Goal: Transaction & Acquisition: Purchase product/service

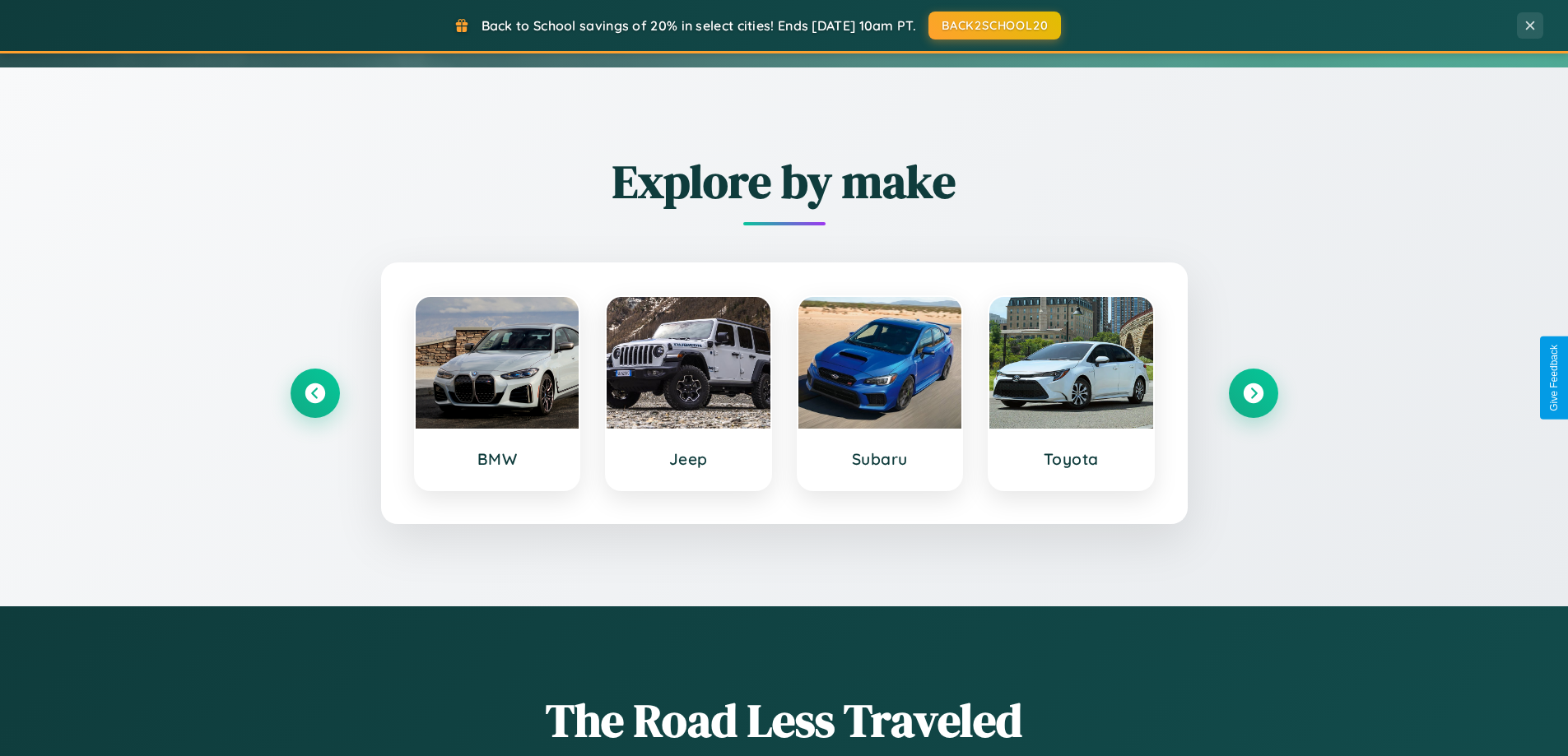
scroll to position [1132, 0]
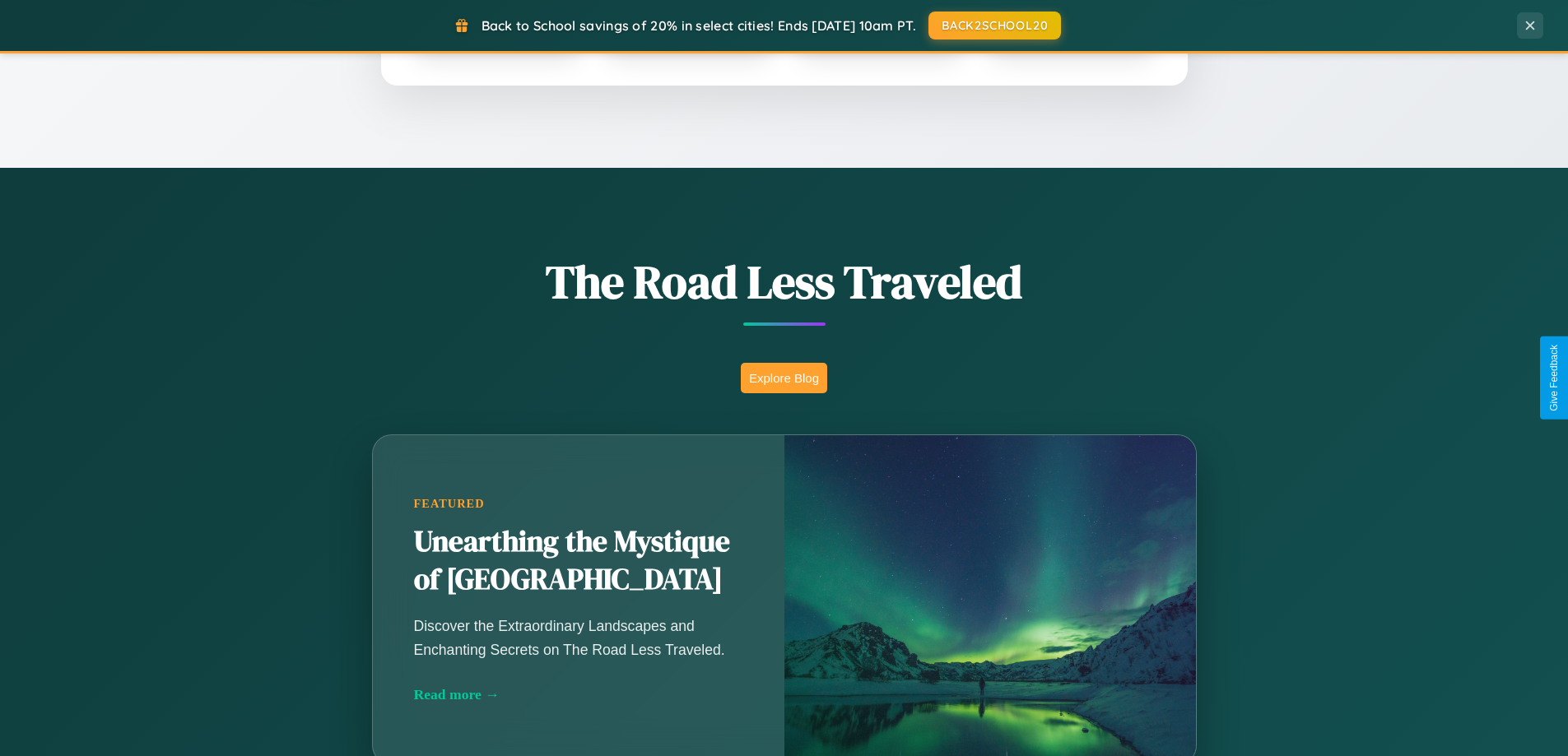
click at [783, 378] on button "Explore Blog" at bounding box center [784, 378] width 87 height 31
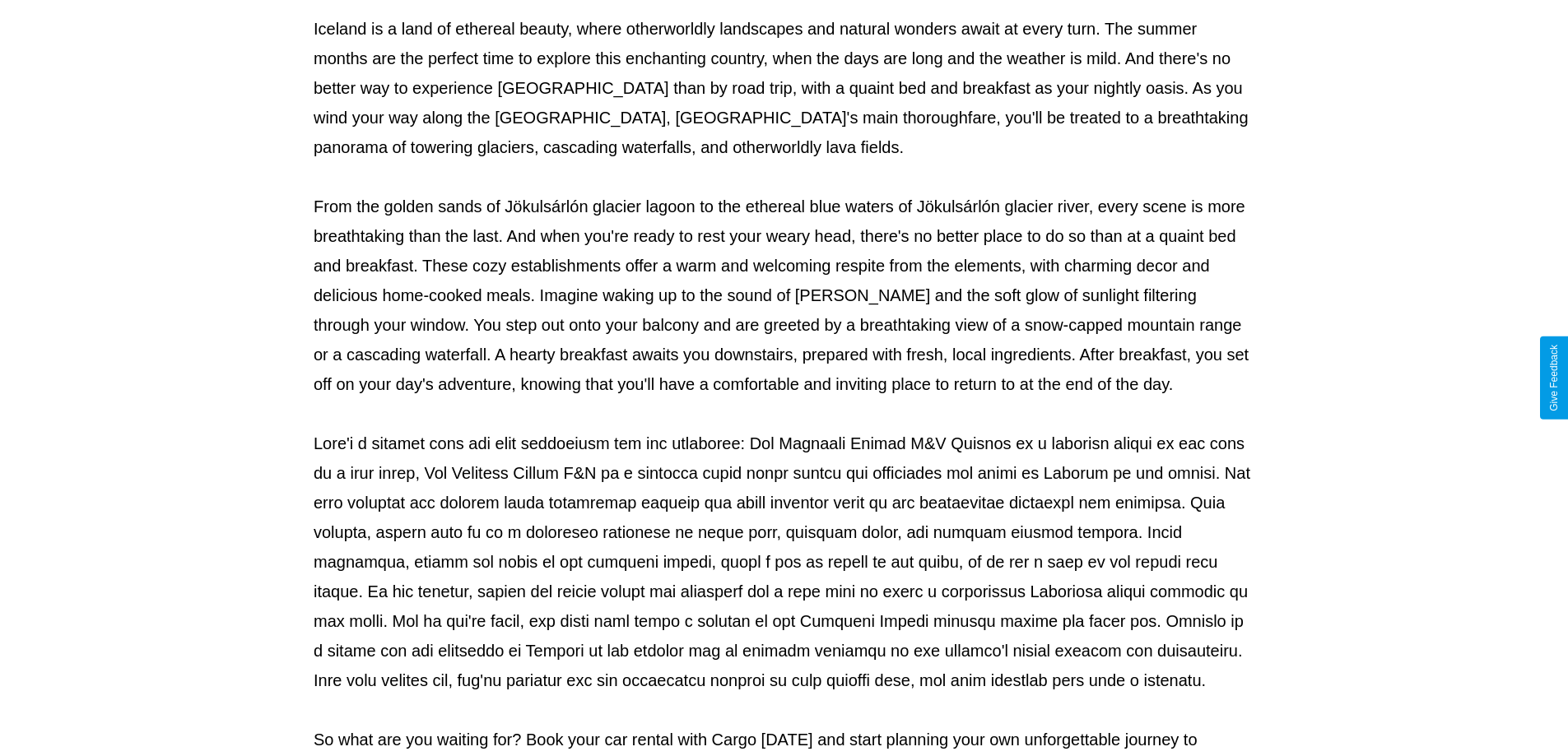
scroll to position [532, 0]
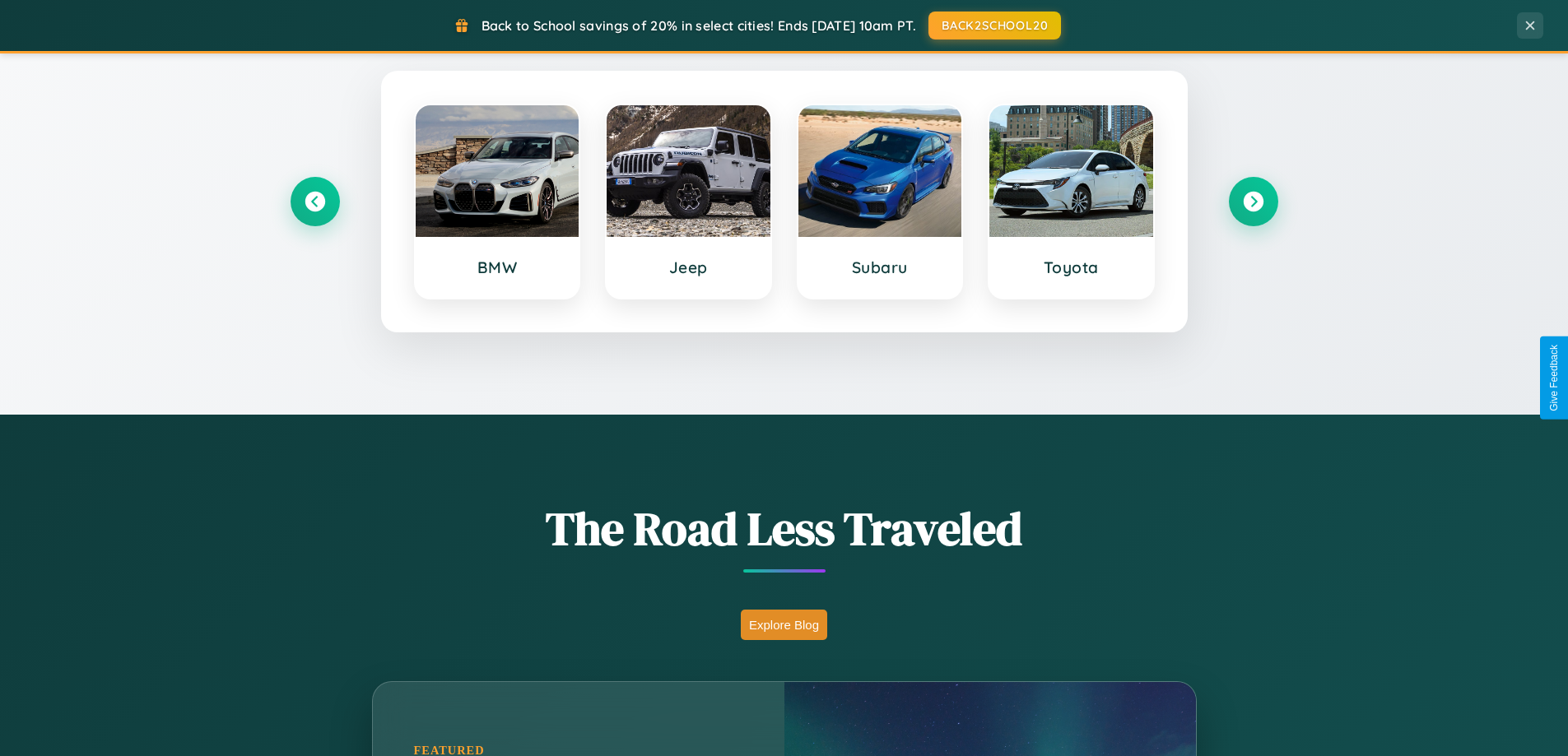
scroll to position [49, 0]
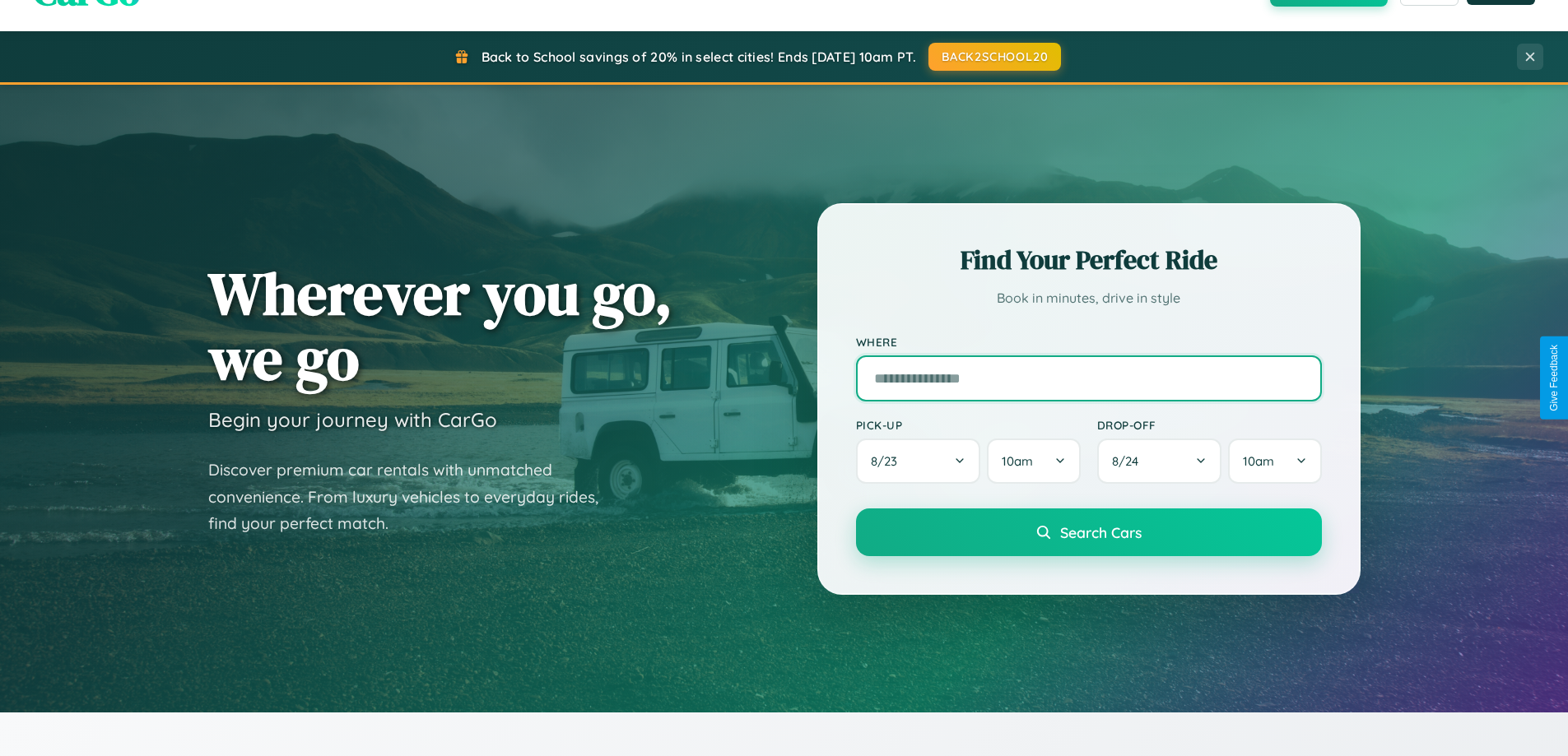
click at [1088, 378] on input "text" at bounding box center [1088, 378] width 466 height 46
type input "**********"
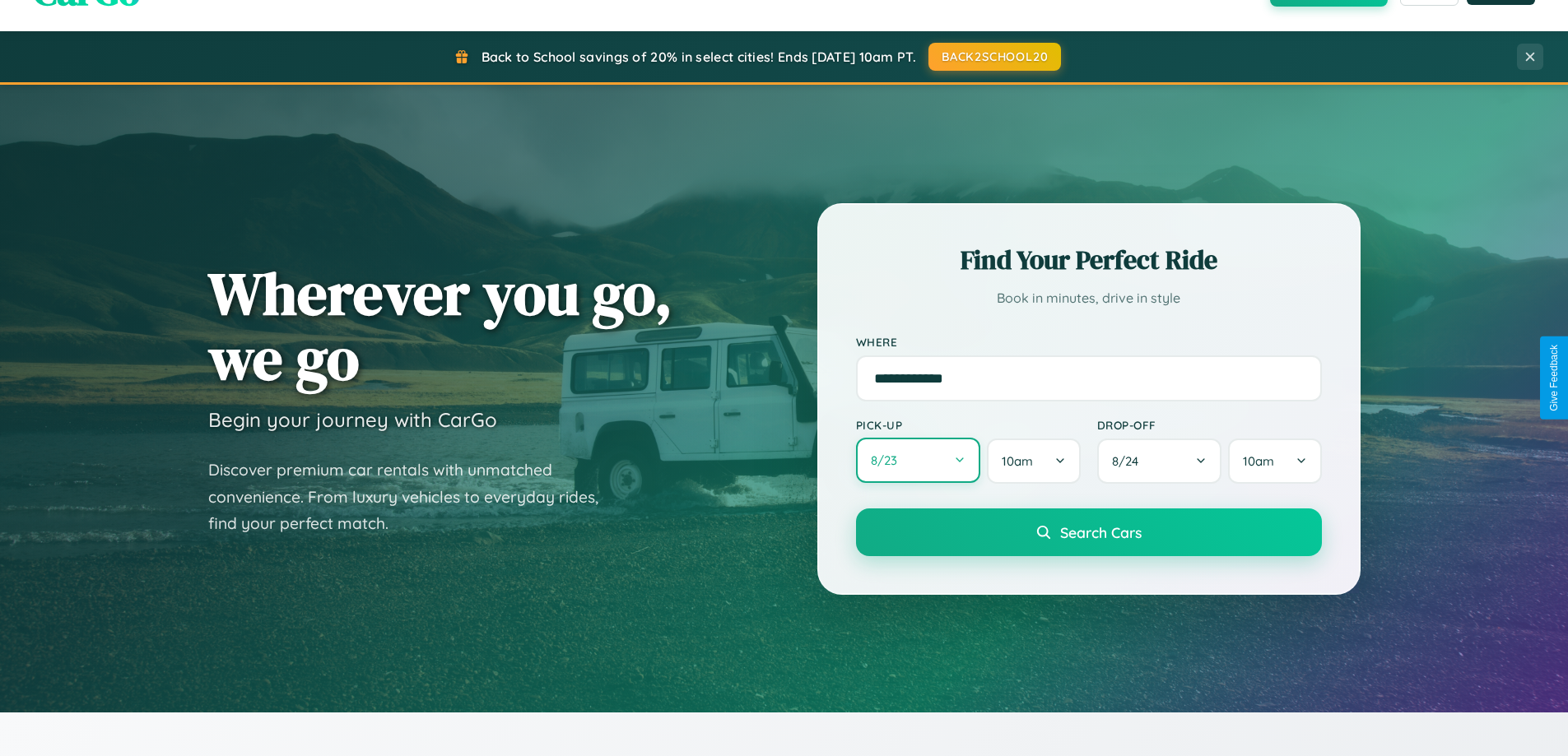
click at [917, 462] on button "8 / 23" at bounding box center [918, 460] width 125 height 45
select select "*"
select select "****"
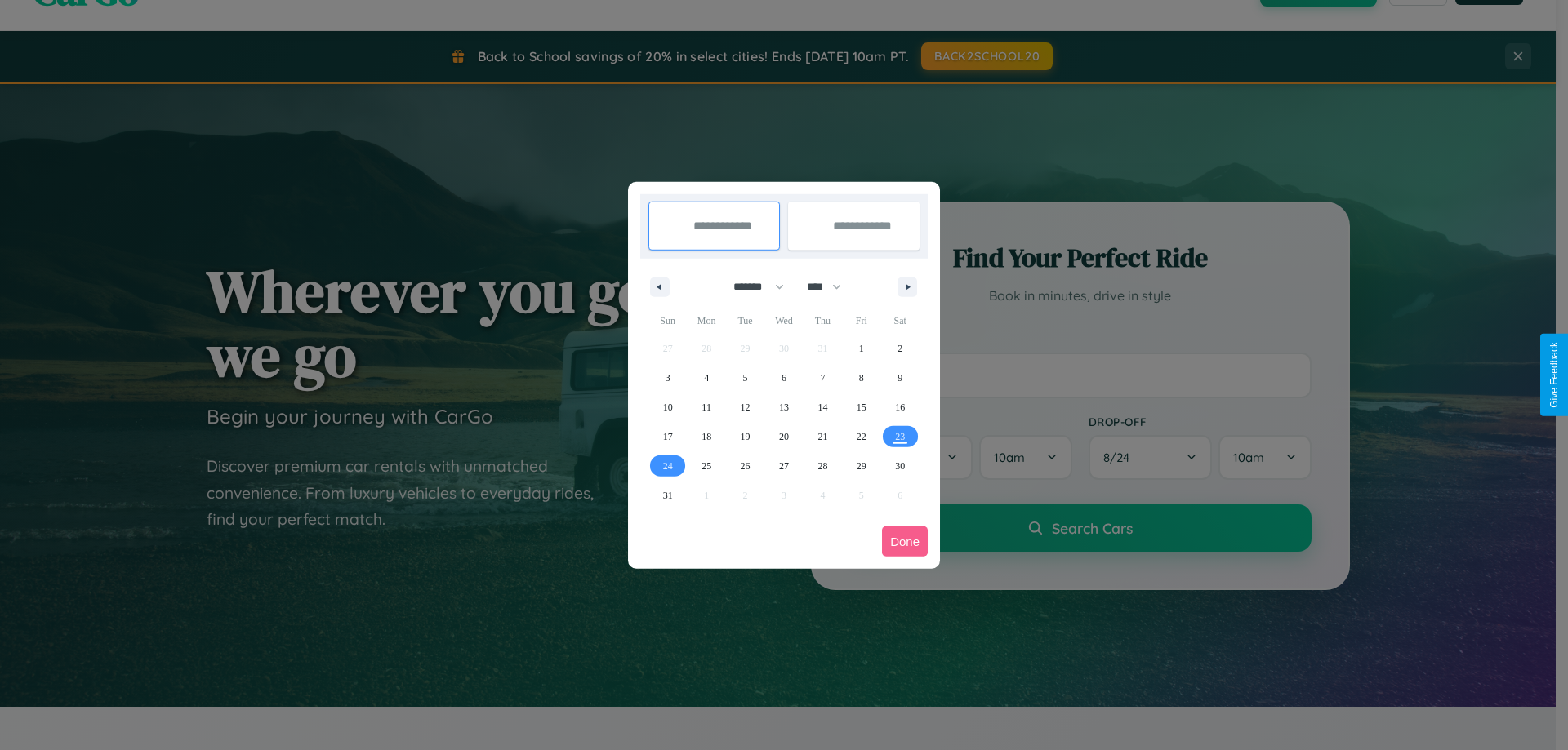
drag, startPoint x: 751, startPoint y: 286, endPoint x: 784, endPoint y: 328, distance: 53.4
click at [751, 286] on select "******* ******** ***** ***** *** **** **** ****** ********* ******* ******** **…" at bounding box center [756, 286] width 69 height 27
select select "*"
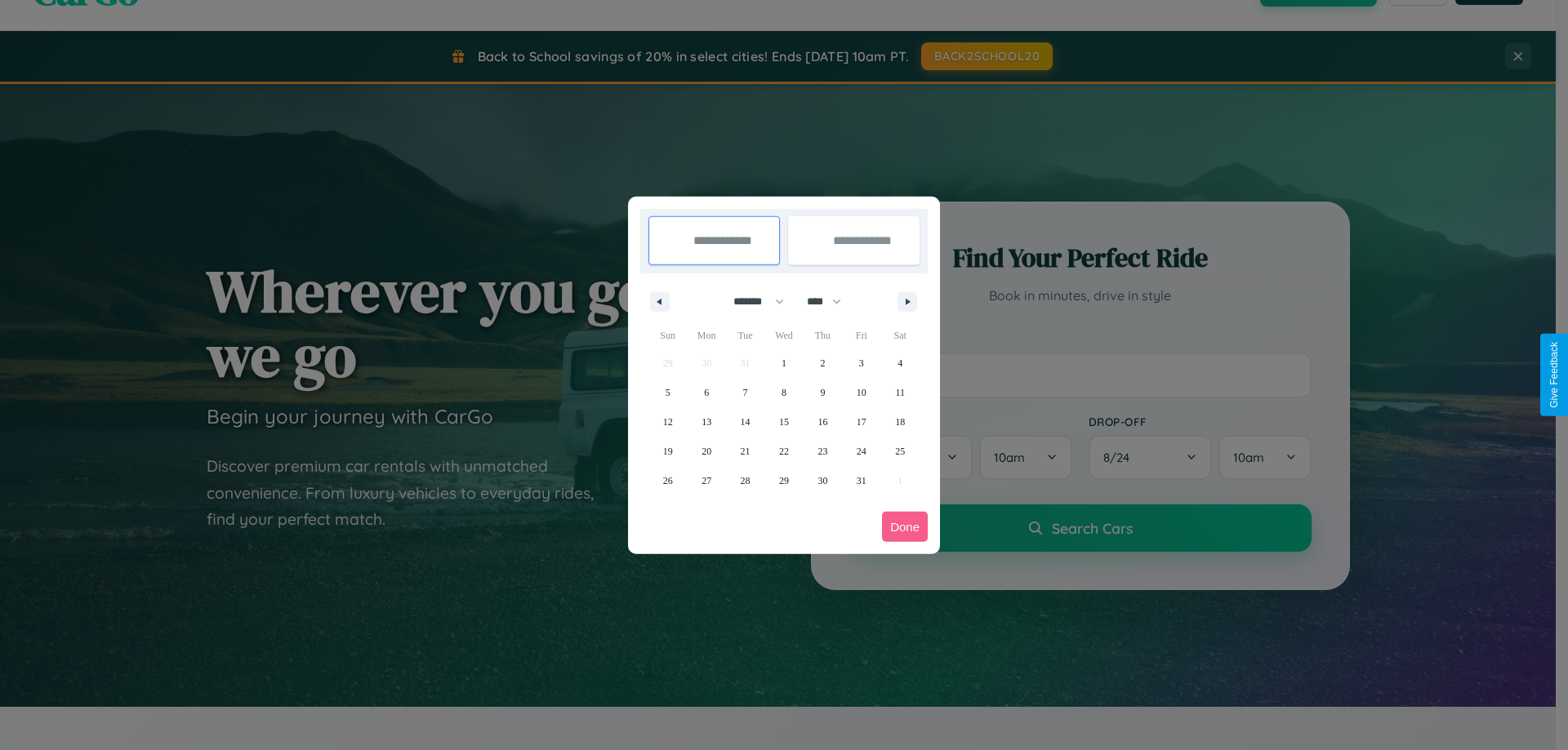
click at [832, 301] on select "**** **** **** **** **** **** **** **** **** **** **** **** **** **** **** ****…" at bounding box center [822, 301] width 49 height 27
select select "****"
click at [822, 392] on span "8" at bounding box center [822, 393] width 5 height 30
type input "**********"
click at [707, 421] on span "12" at bounding box center [706, 422] width 10 height 30
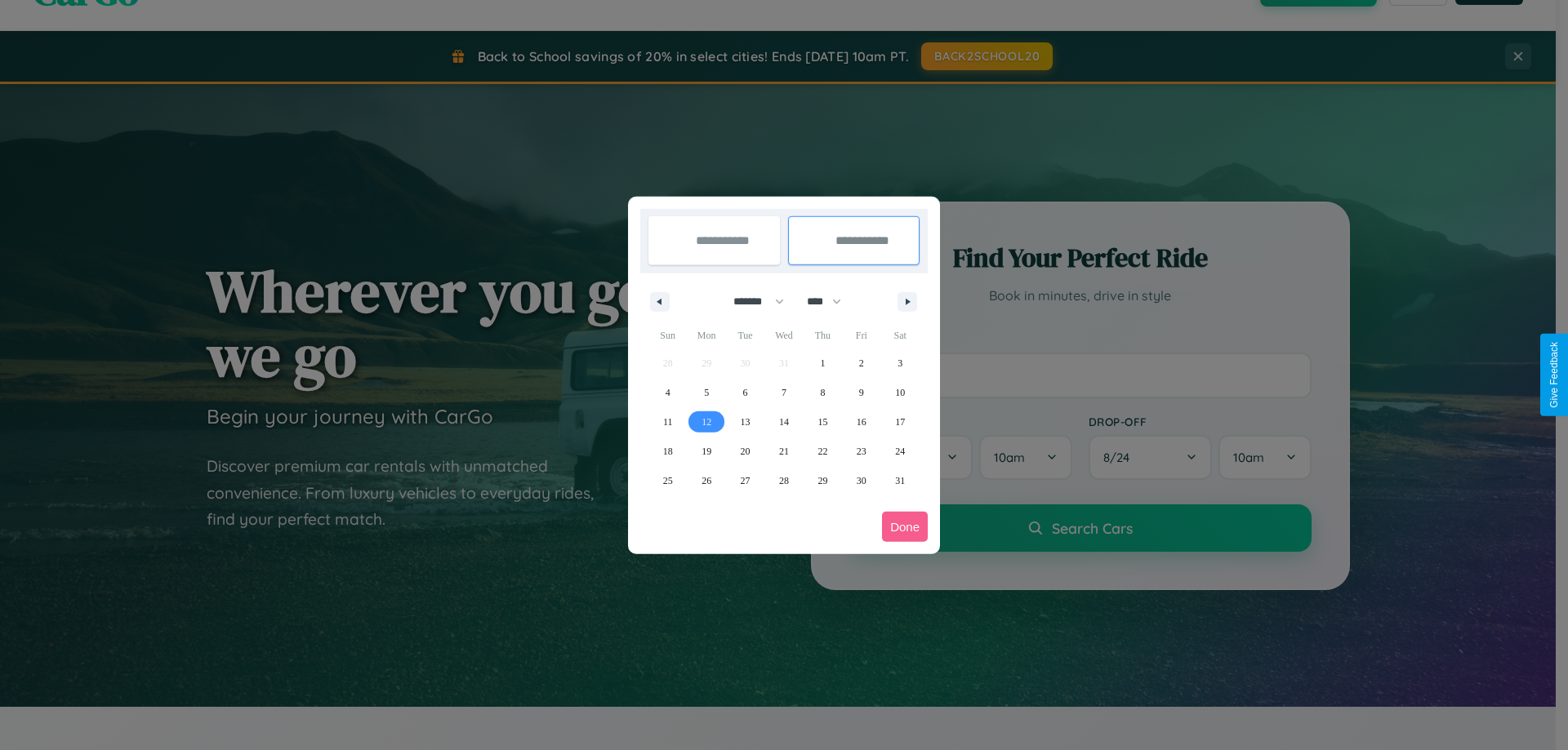
type input "**********"
click at [905, 527] on button "Done" at bounding box center [904, 527] width 45 height 31
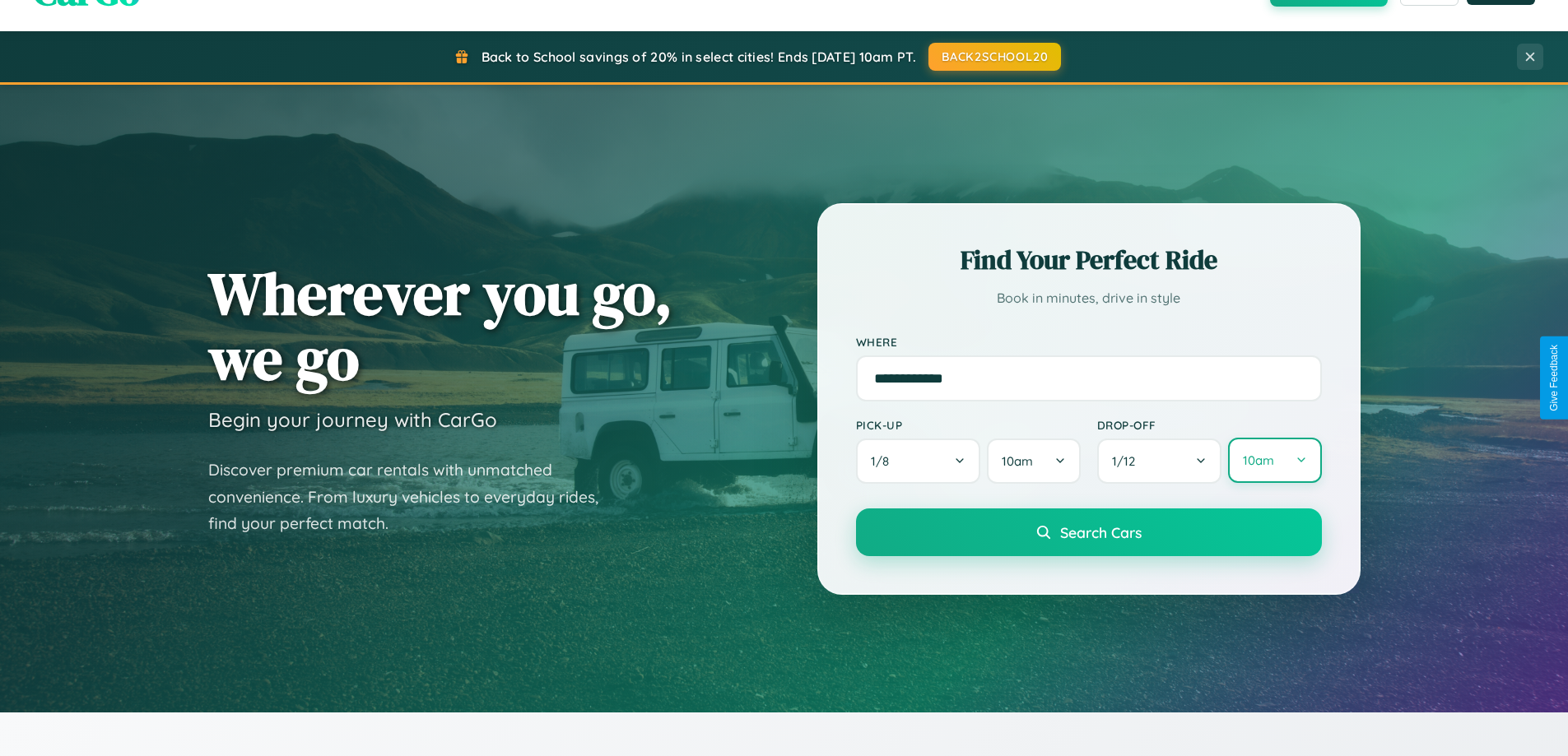
click at [1274, 461] on button "10am" at bounding box center [1274, 460] width 93 height 45
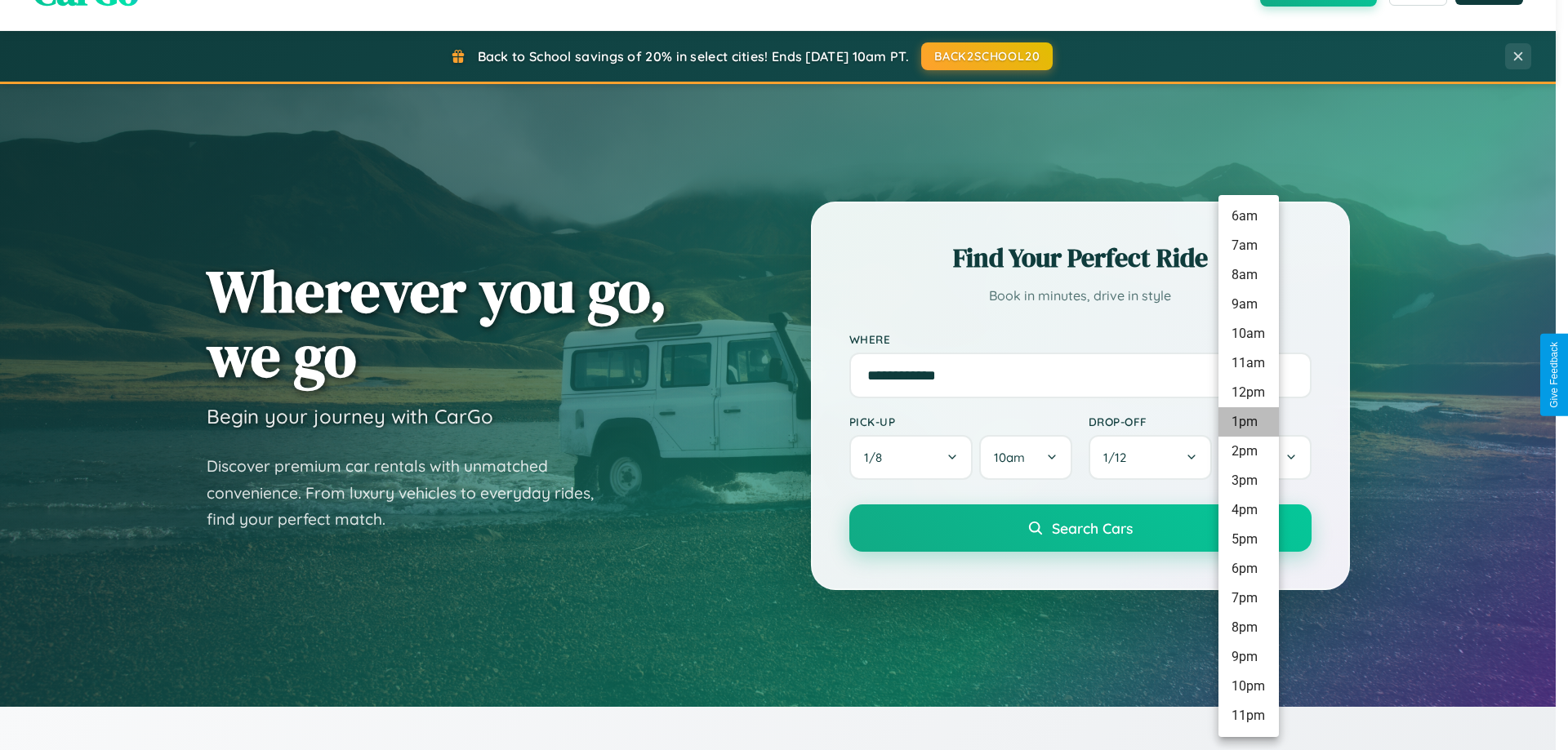
click at [1248, 422] on li "1pm" at bounding box center [1248, 422] width 60 height 30
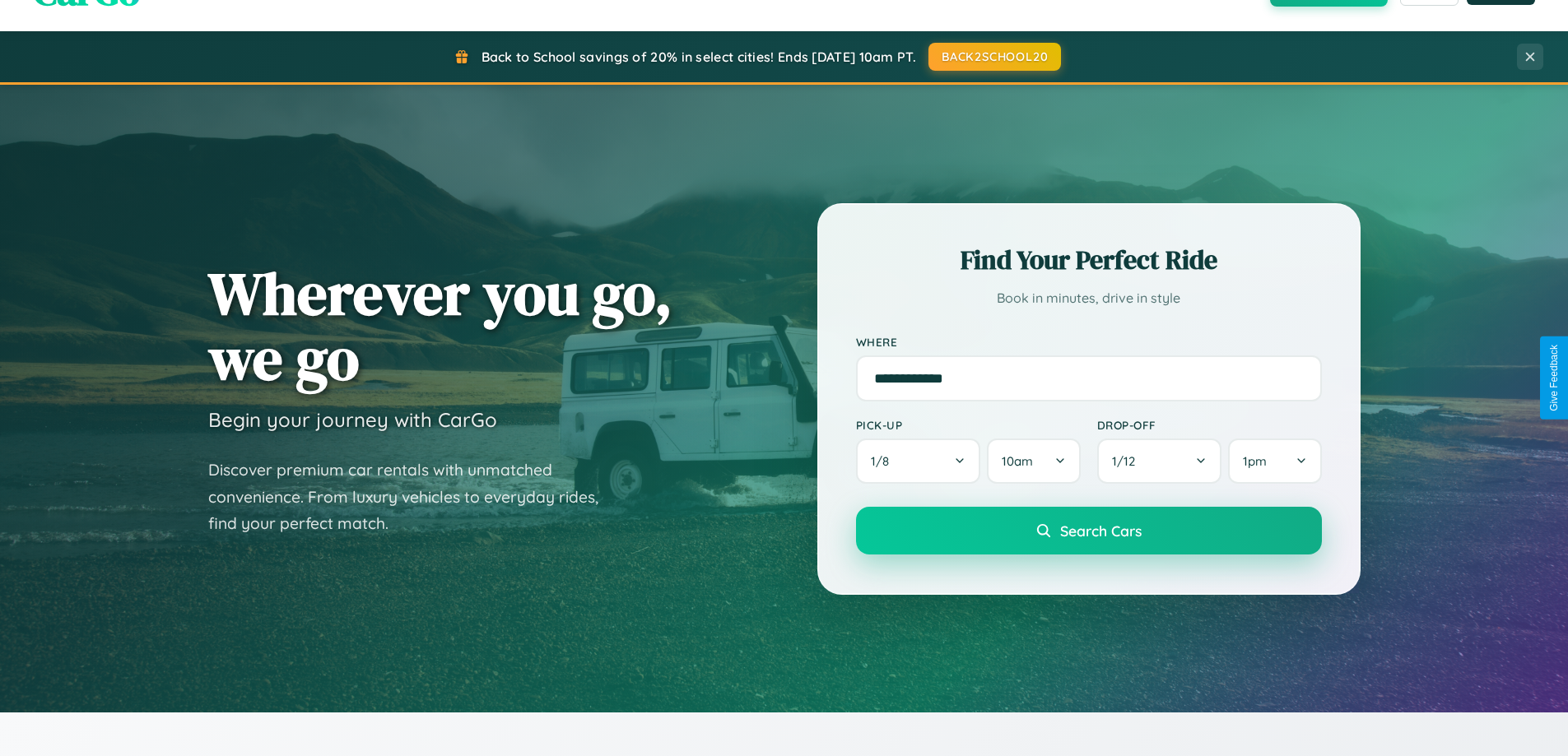
click at [1088, 532] on span "Search Cars" at bounding box center [1100, 530] width 81 height 18
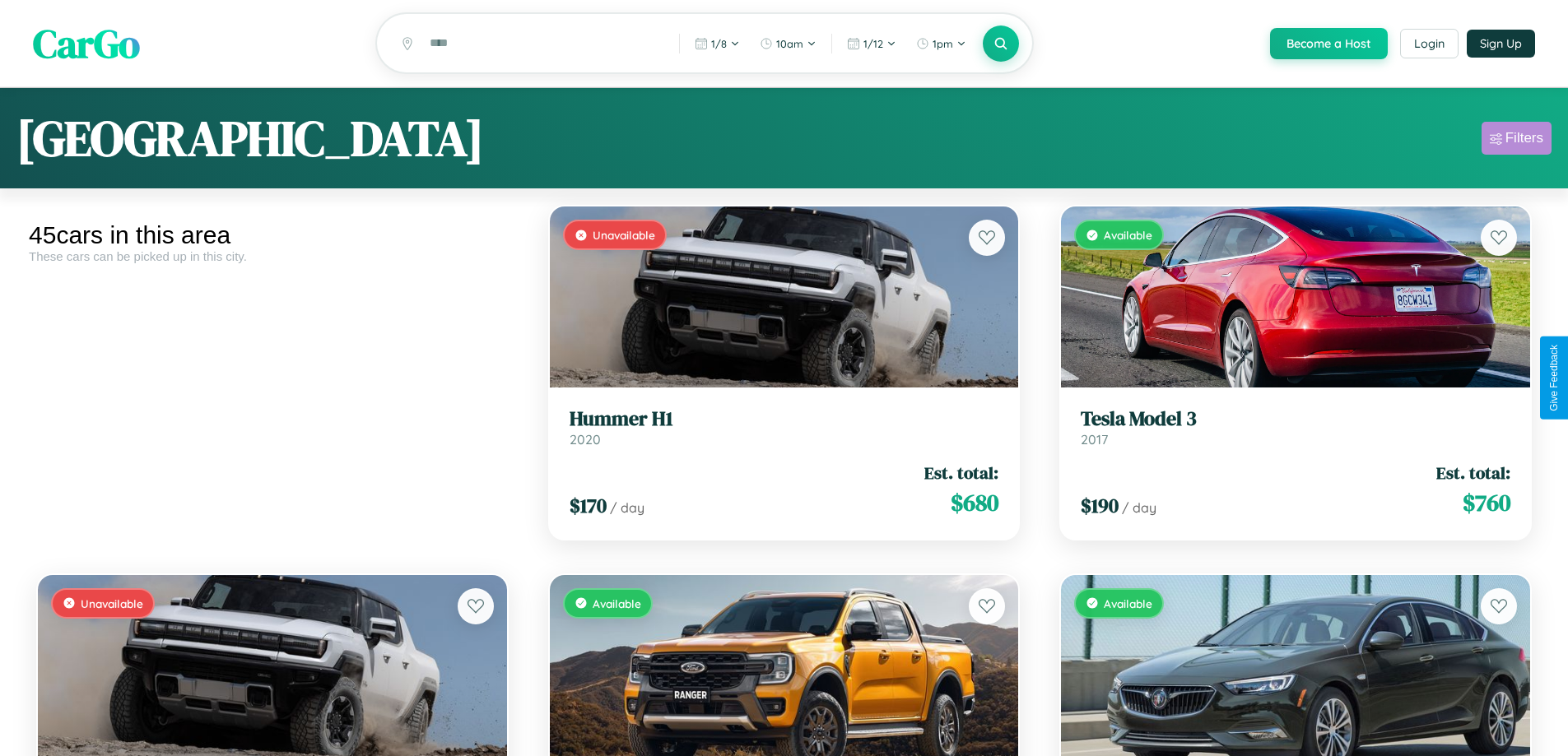
click at [1516, 141] on div "Filters" at bounding box center [1524, 138] width 38 height 17
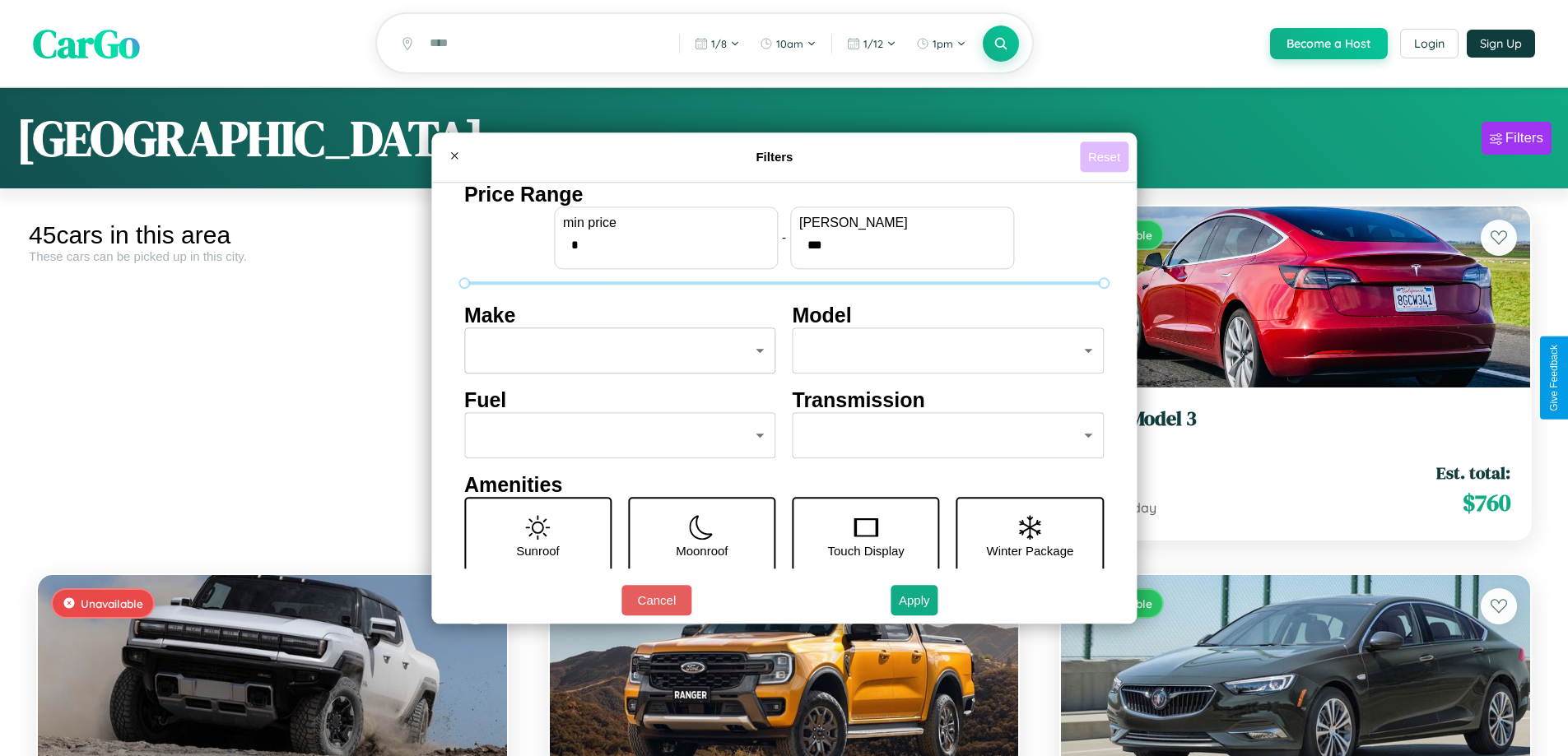
click at [1106, 157] on button "Reset" at bounding box center [1104, 157] width 49 height 31
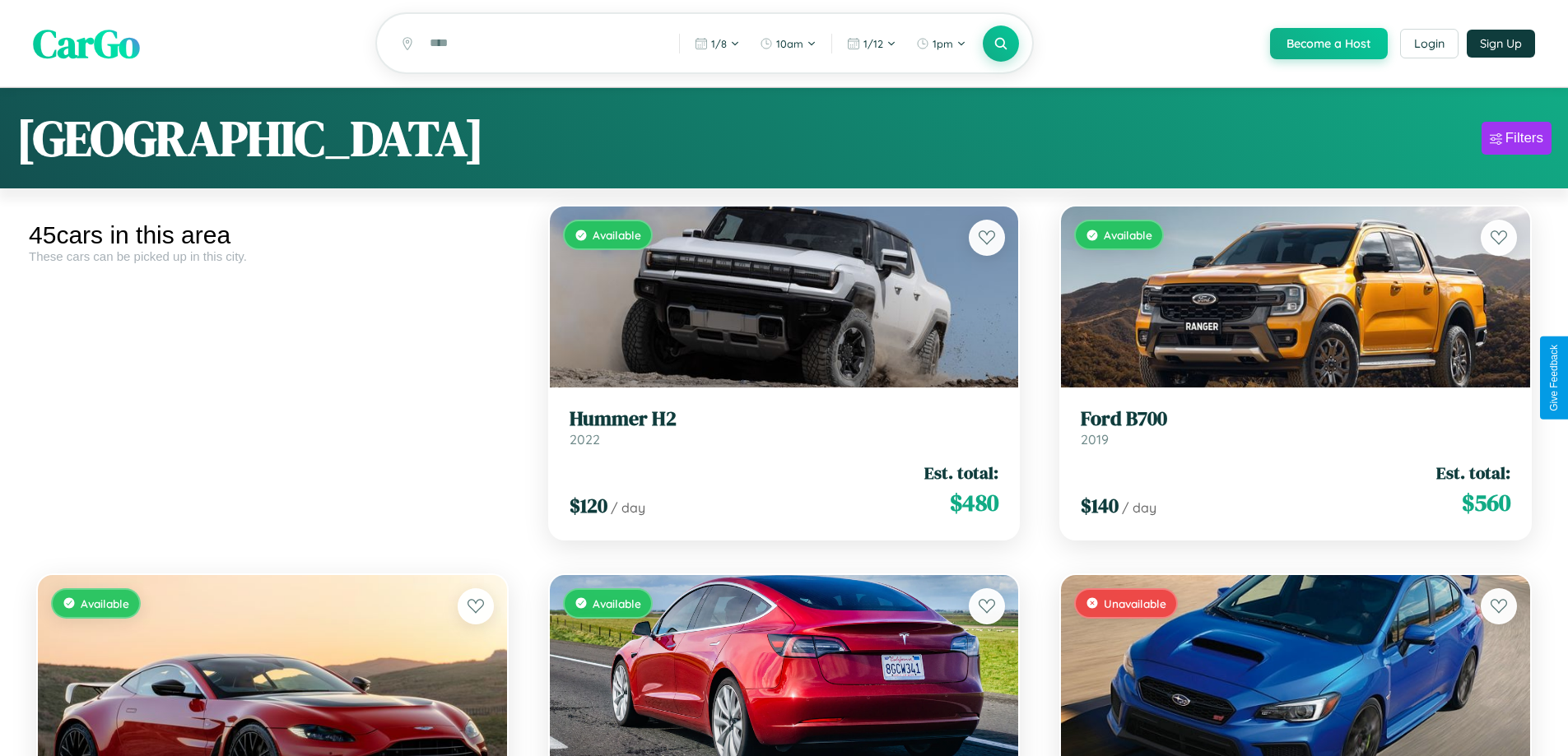
scroll to position [100, 0]
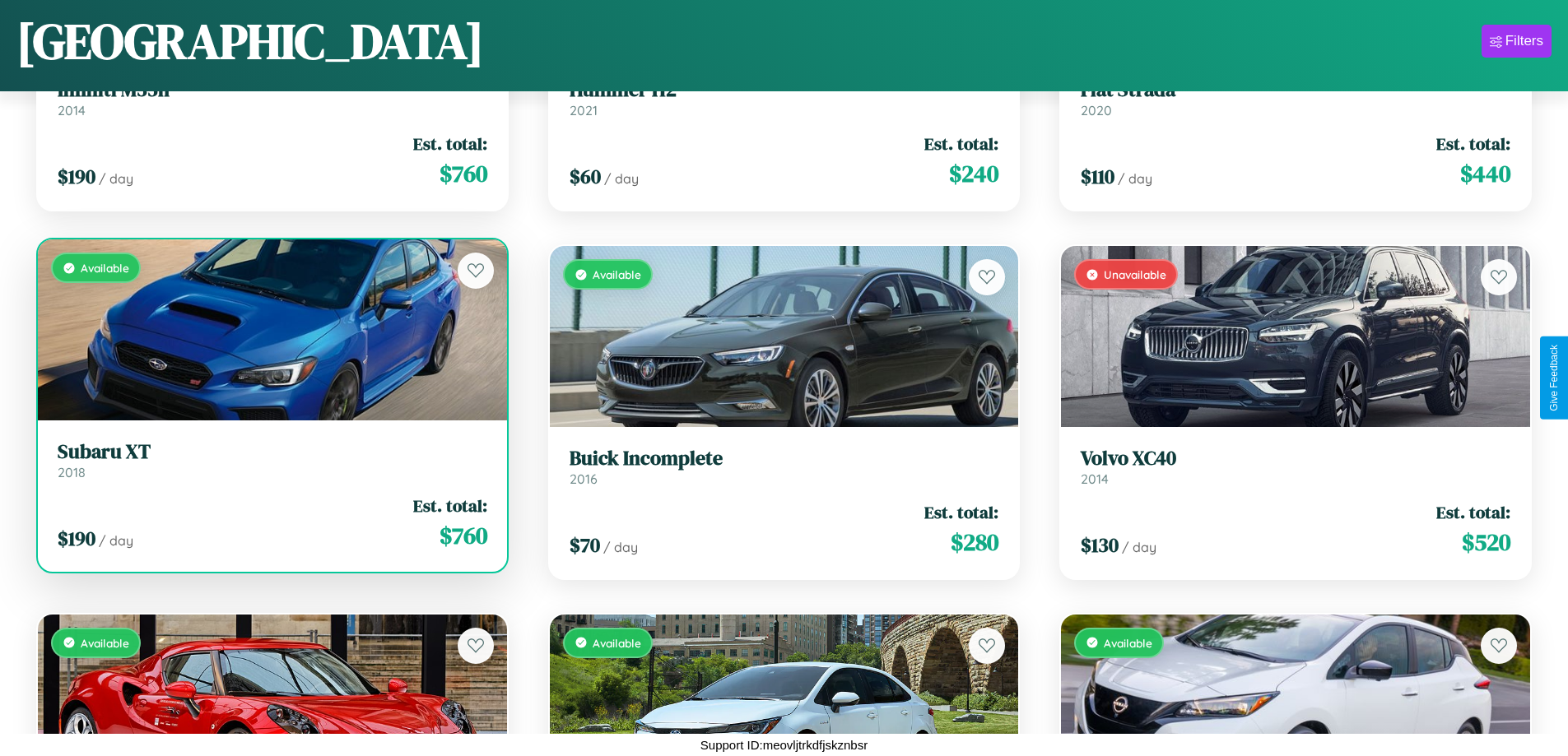
click at [270, 464] on h3 "Subaru XT" at bounding box center [273, 453] width 429 height 24
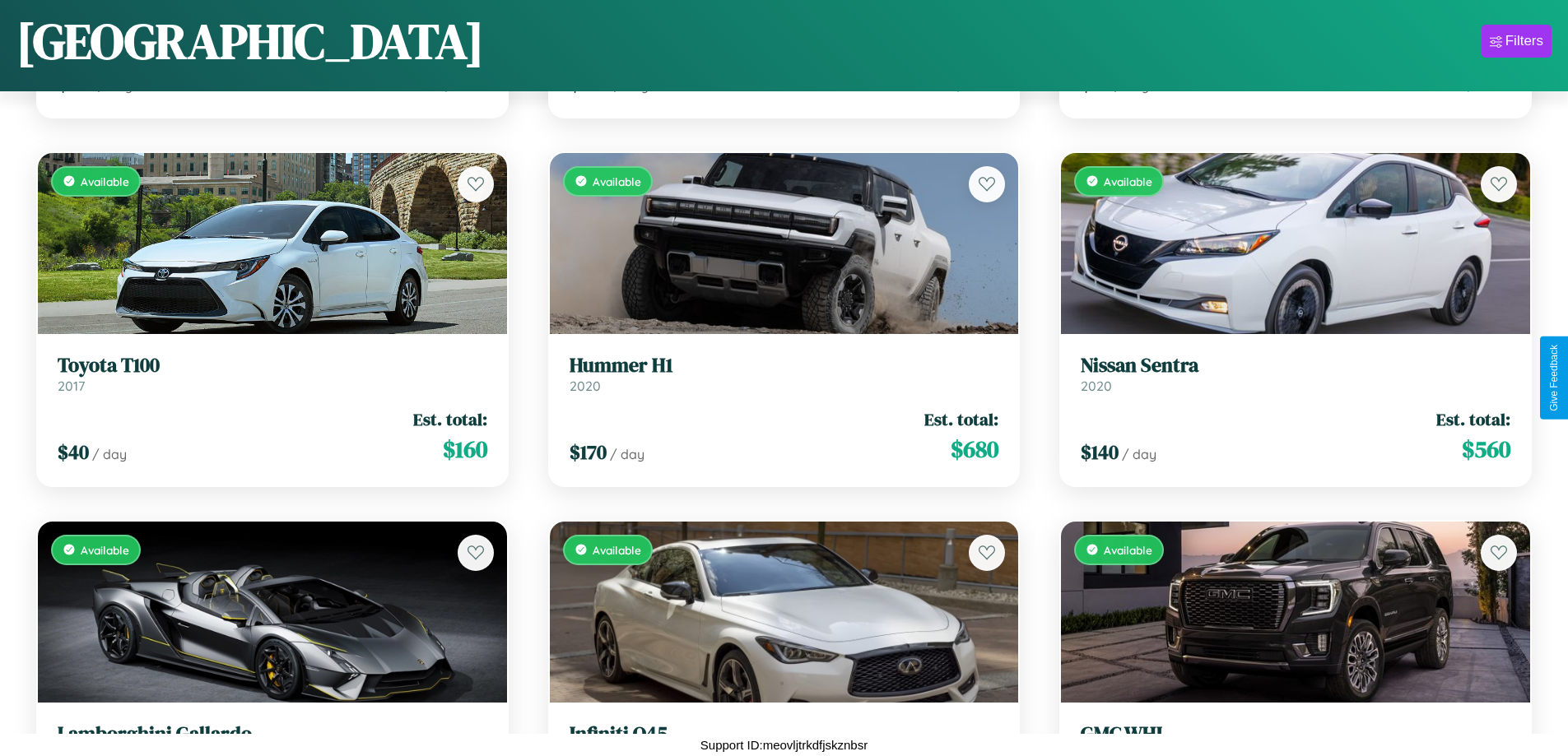
scroll to position [4285, 0]
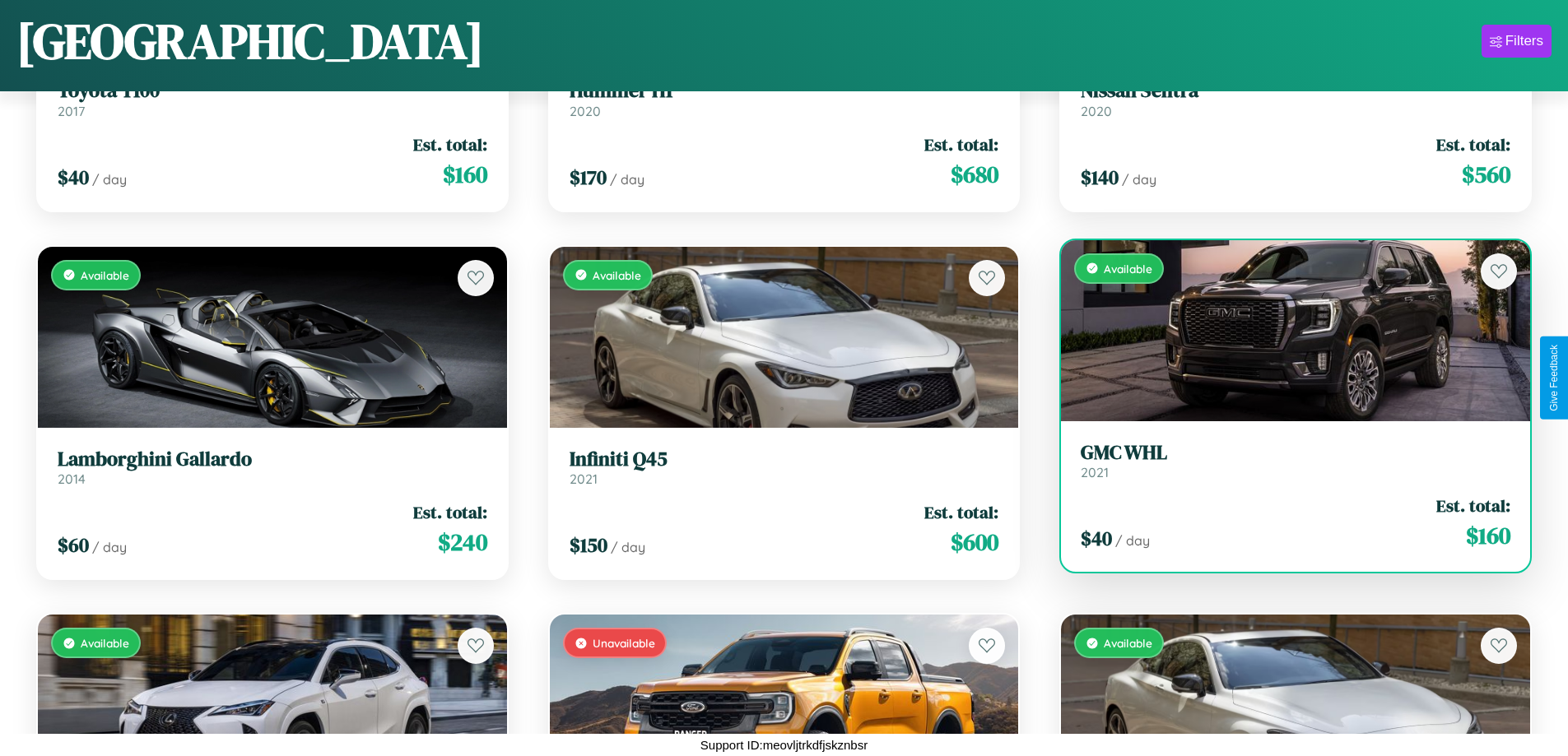
click at [1284, 467] on link "GMC WHL 2021" at bounding box center [1295, 461] width 429 height 40
click at [1284, 462] on h3 "GMC WHL" at bounding box center [1295, 454] width 429 height 24
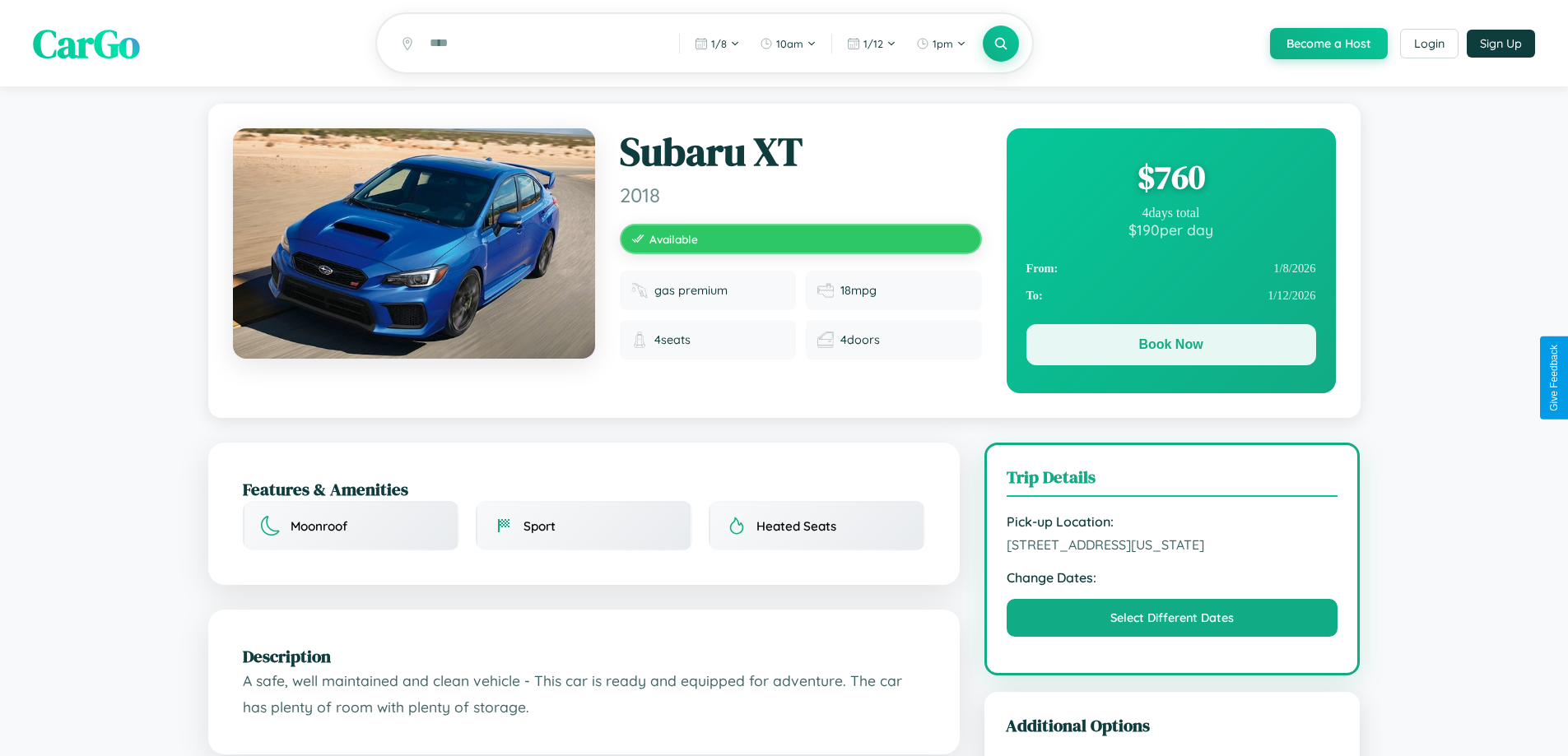
click at [1170, 348] on button "Book Now" at bounding box center [1170, 344] width 289 height 41
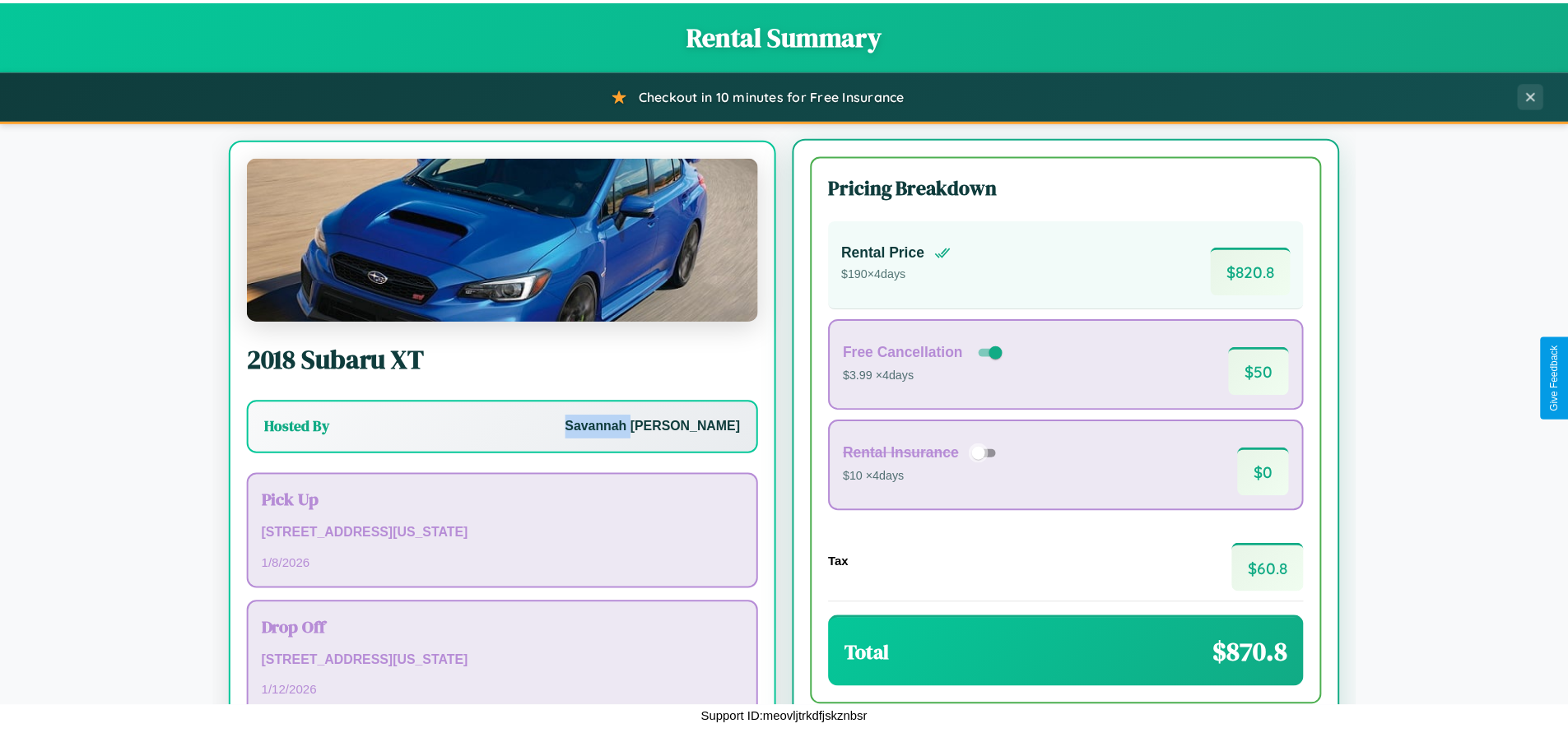
scroll to position [77, 0]
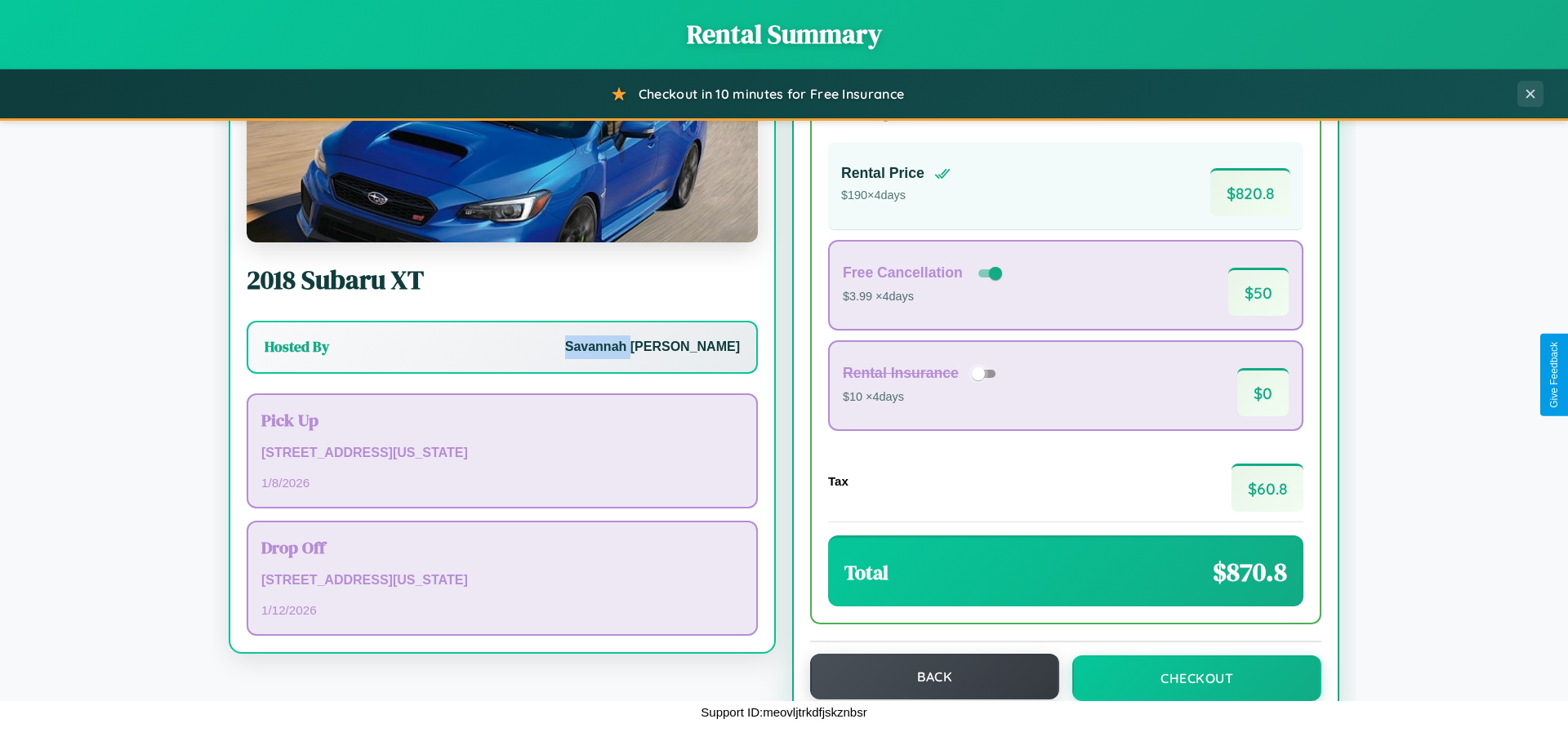
click at [927, 677] on button "Back" at bounding box center [935, 676] width 249 height 45
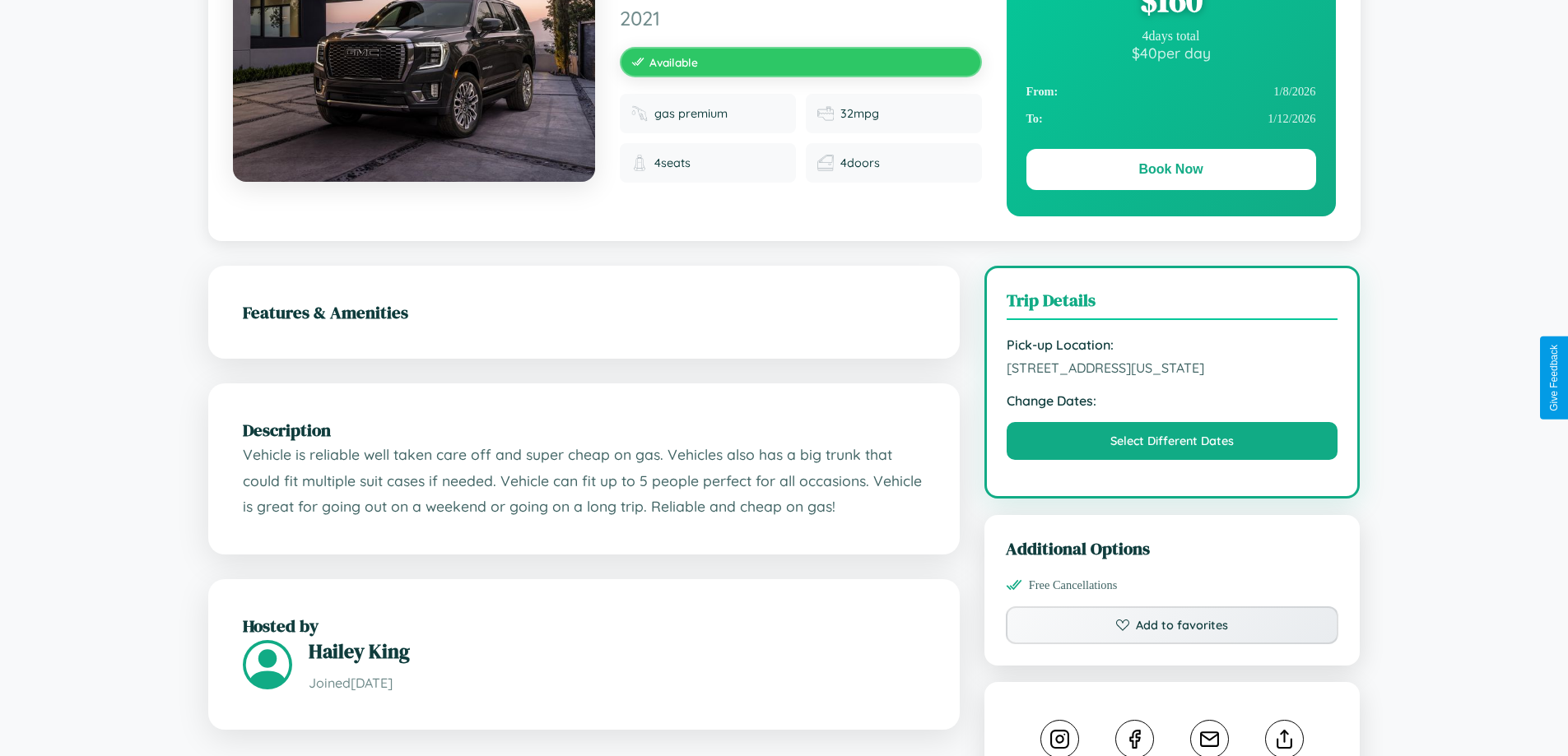
scroll to position [177, 0]
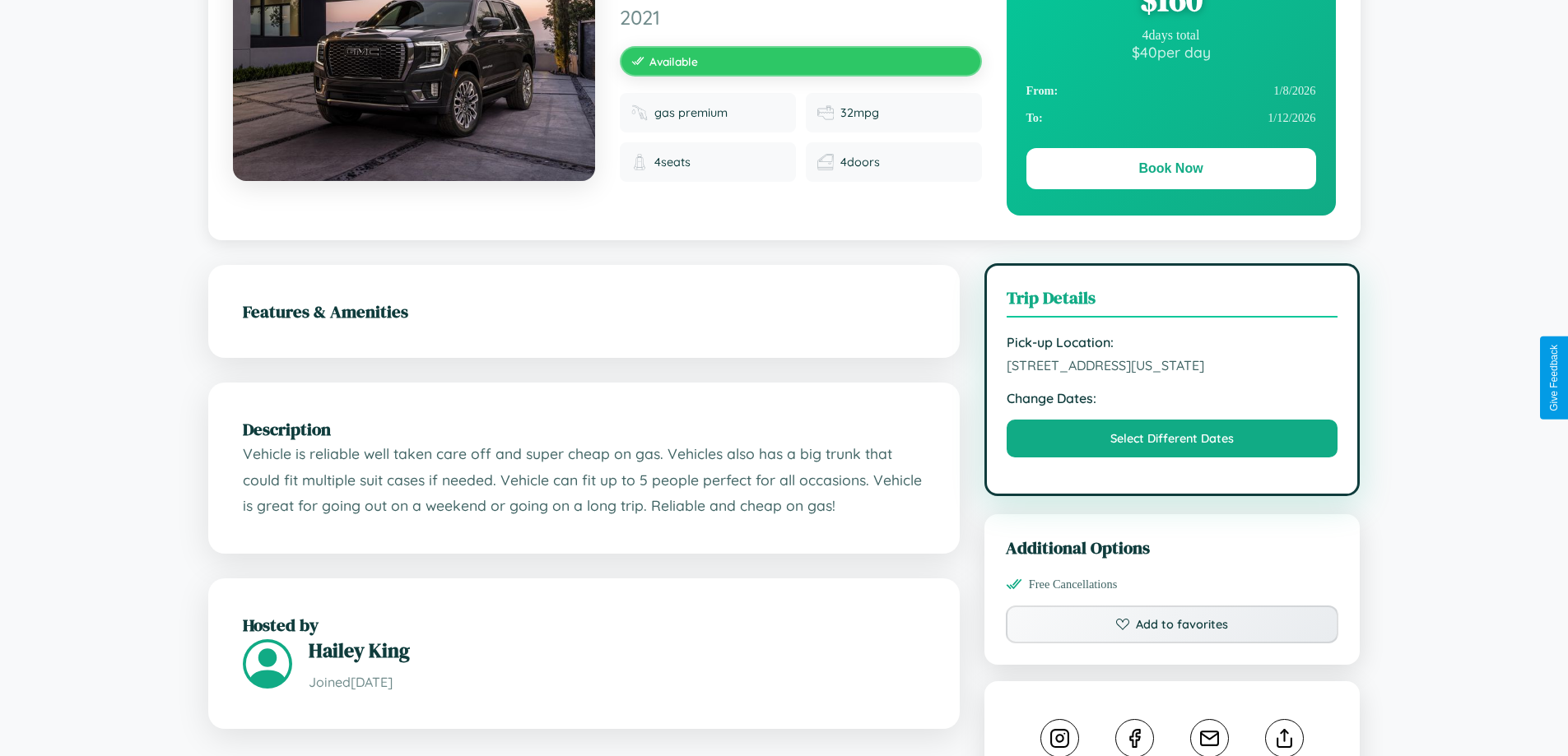
click at [1172, 373] on span "[STREET_ADDRESS][US_STATE]" at bounding box center [1171, 366] width 331 height 17
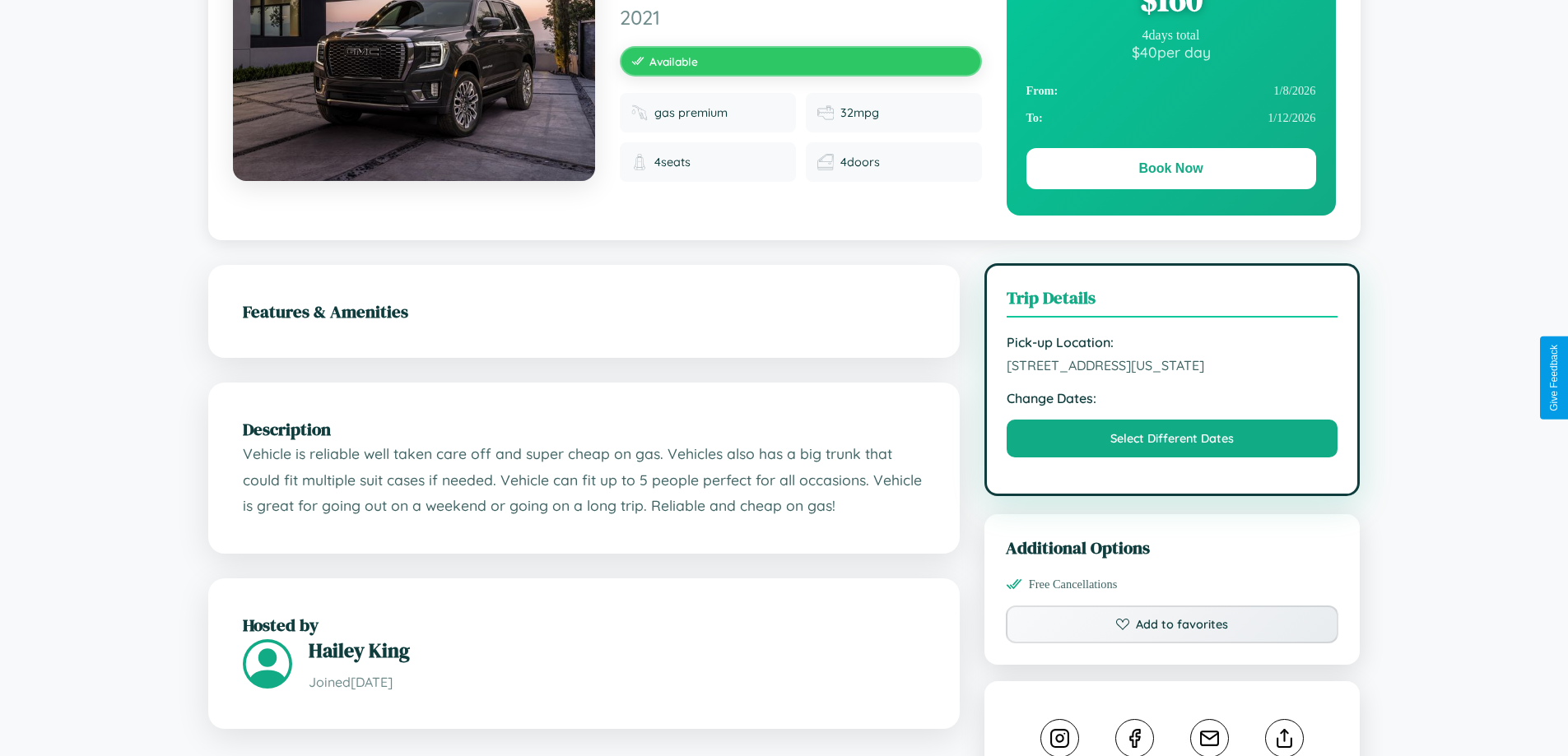
click at [1172, 373] on span "[STREET_ADDRESS][US_STATE]" at bounding box center [1171, 366] width 331 height 17
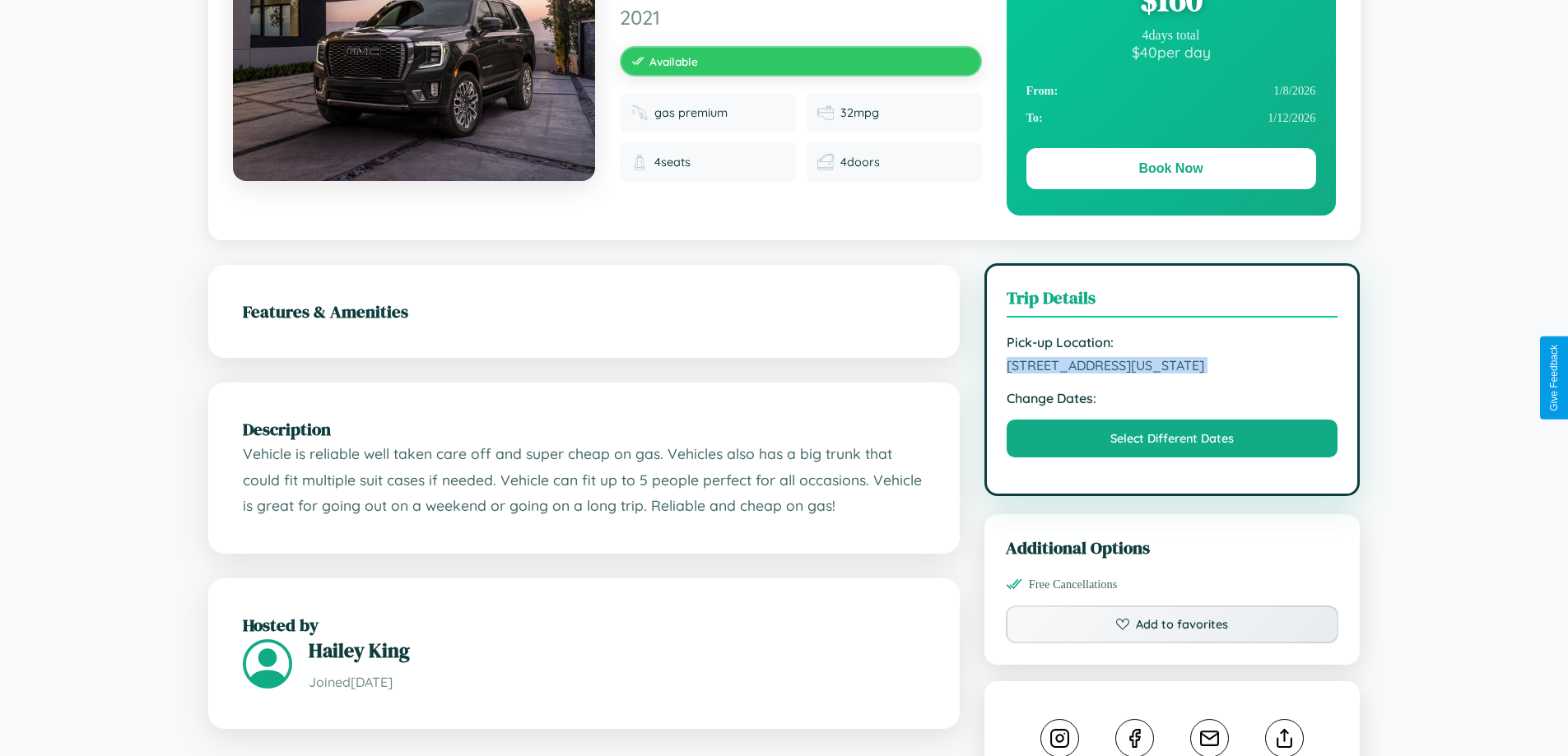
click at [1172, 373] on span "[STREET_ADDRESS][US_STATE]" at bounding box center [1171, 366] width 331 height 17
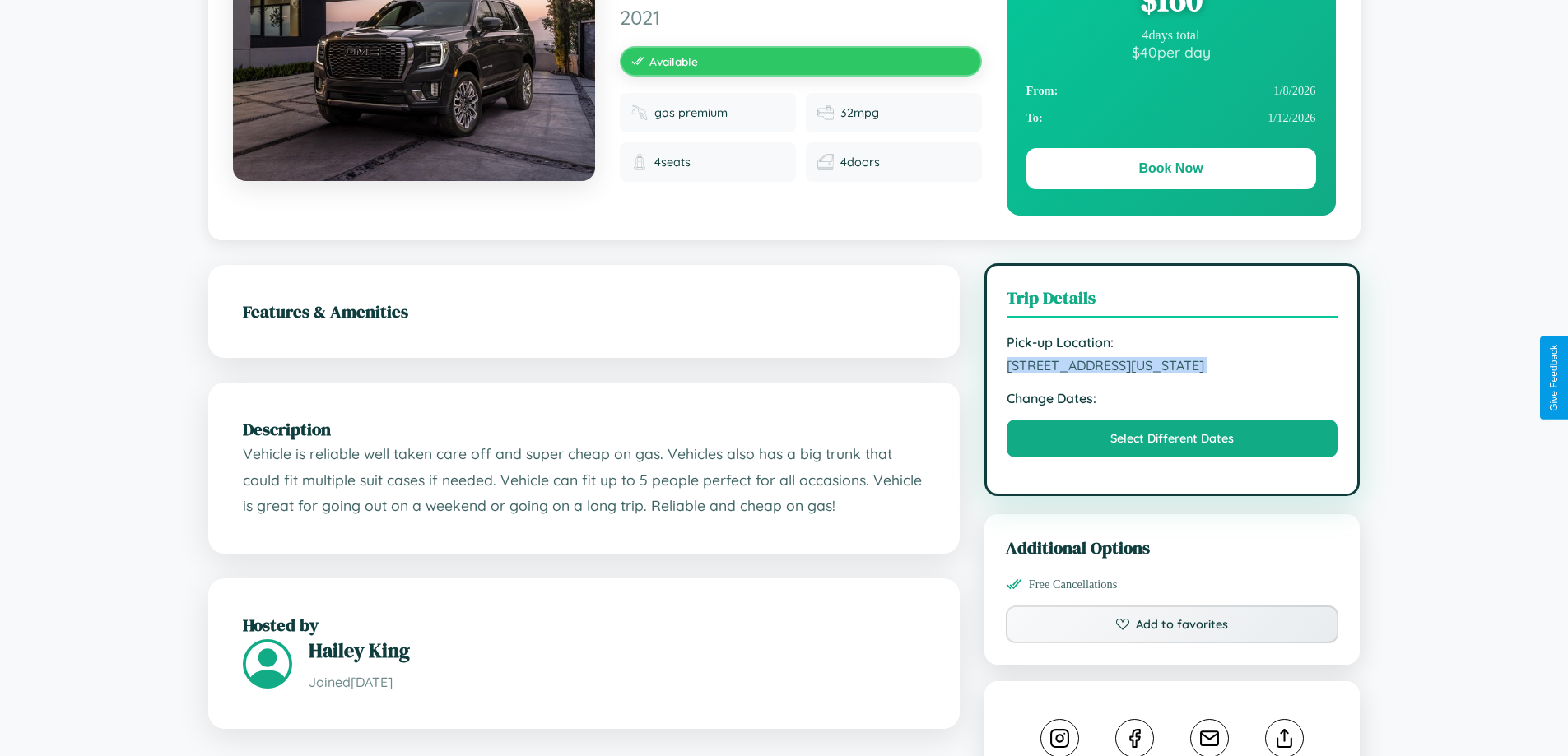
click at [1172, 373] on span "[STREET_ADDRESS][US_STATE]" at bounding box center [1171, 366] width 331 height 17
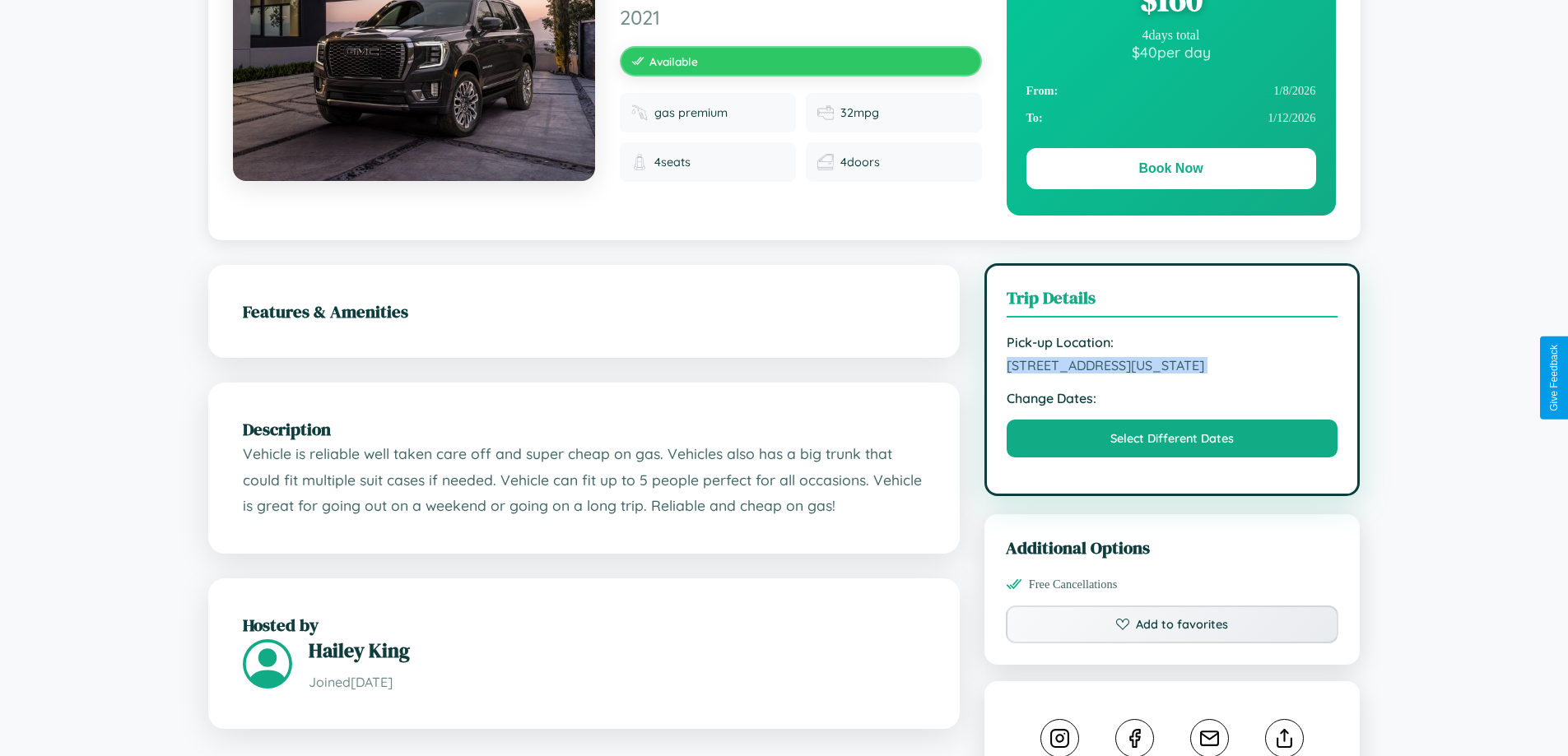
click at [1172, 373] on span "[STREET_ADDRESS][US_STATE]" at bounding box center [1171, 366] width 331 height 17
